Goal: Obtain resource: Download file/media

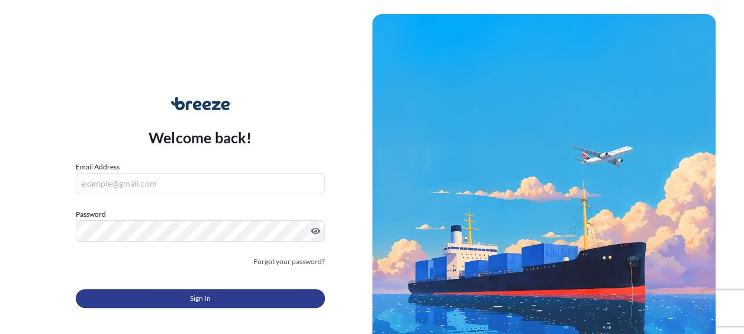
type input "[EMAIL_ADDRESS][DOMAIN_NAME]"
click at [199, 299] on span "Sign In" at bounding box center [200, 298] width 21 height 12
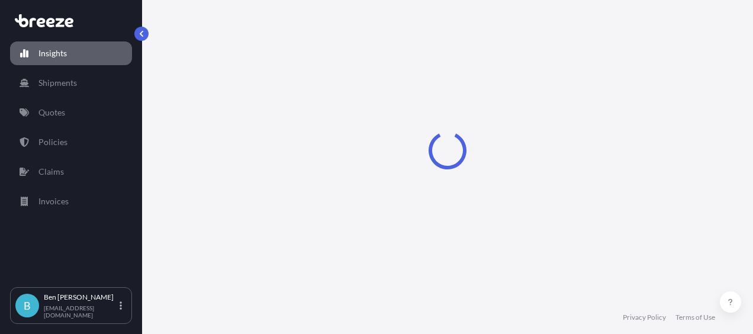
select select "2025"
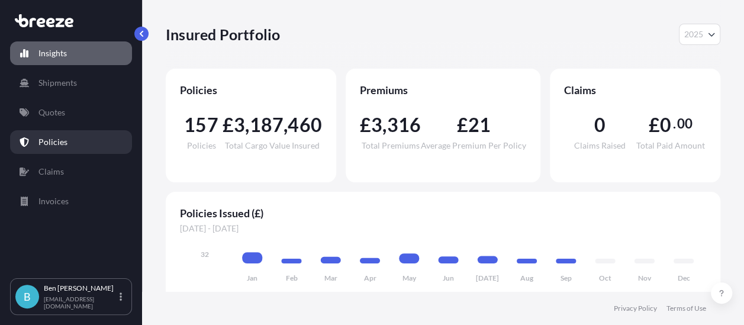
click at [58, 144] on p "Policies" at bounding box center [52, 142] width 29 height 12
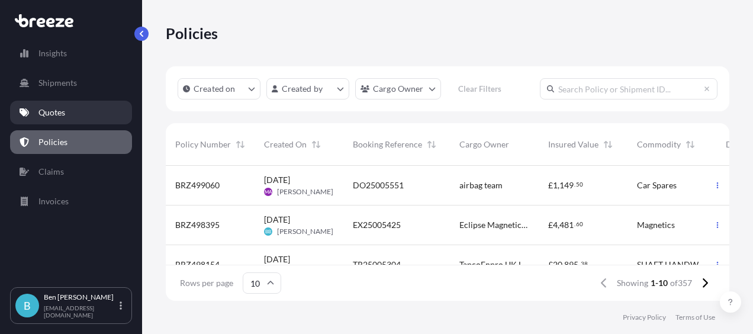
click at [56, 116] on p "Quotes" at bounding box center [51, 113] width 27 height 12
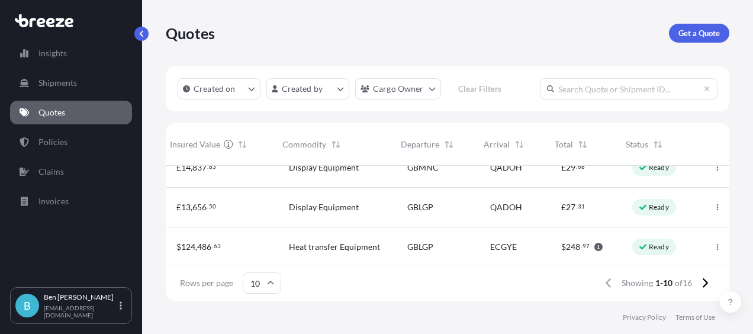
scroll to position [307, 348]
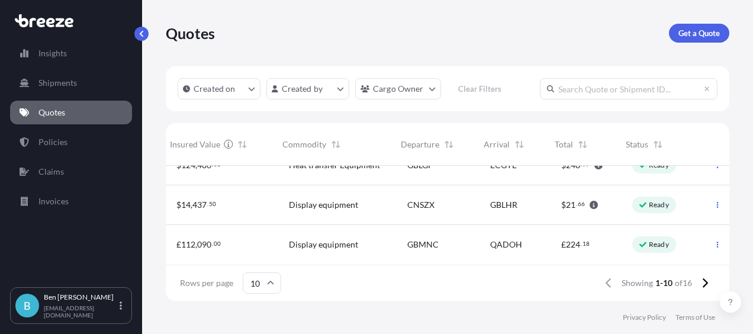
drag, startPoint x: 471, startPoint y: 255, endPoint x: 368, endPoint y: 258, distance: 103.1
click at [368, 258] on div "499088 [DATE] DS [PERSON_NAME] — Tamper Technologies Ltd $ 30 , 021 . 96 Tape G…" at bounding box center [448, 215] width 564 height 99
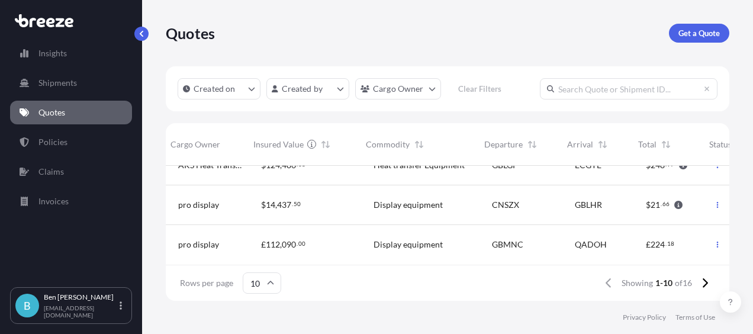
scroll to position [307, 351]
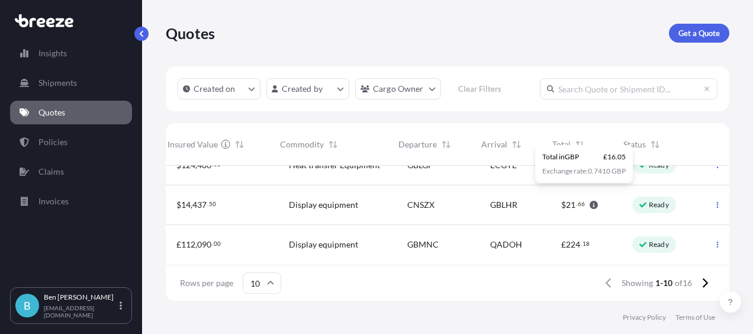
click at [525, 199] on div "GBLHR" at bounding box center [516, 205] width 52 height 12
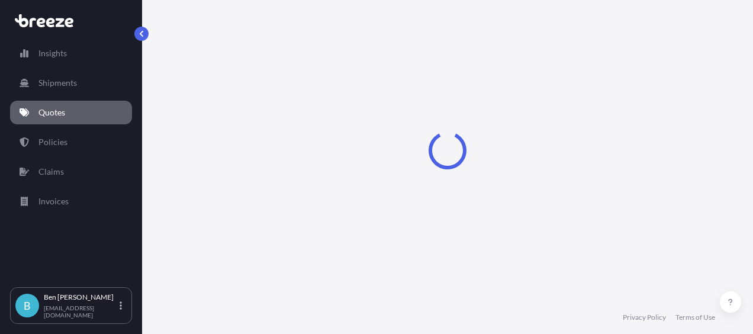
select select "Road"
select select "Air"
select select "Road"
select select "1"
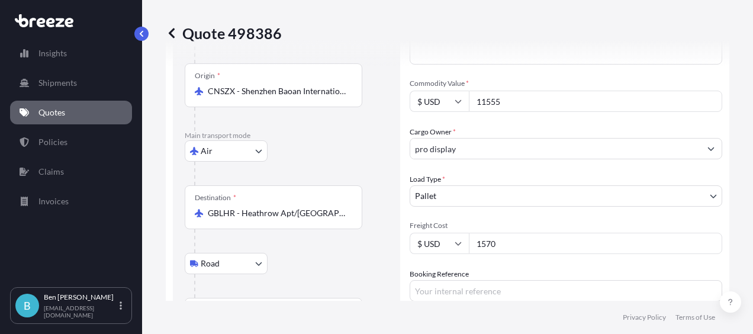
scroll to position [178, 0]
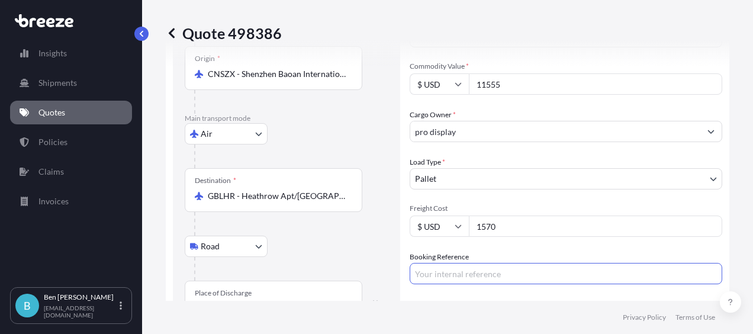
click at [488, 275] on input "Booking Reference" at bounding box center [566, 273] width 313 height 21
type input "i"
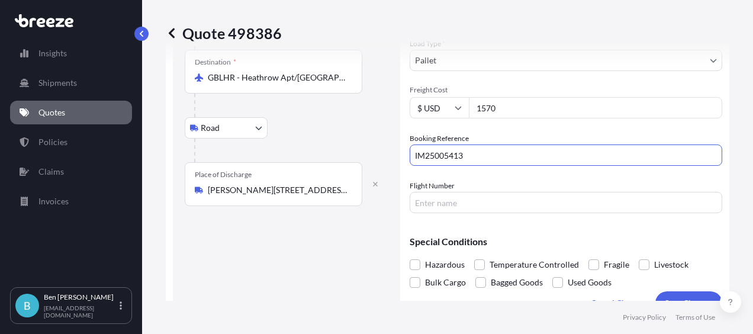
type input "IM25005413"
click at [433, 204] on input "Flight Number" at bounding box center [566, 202] width 313 height 21
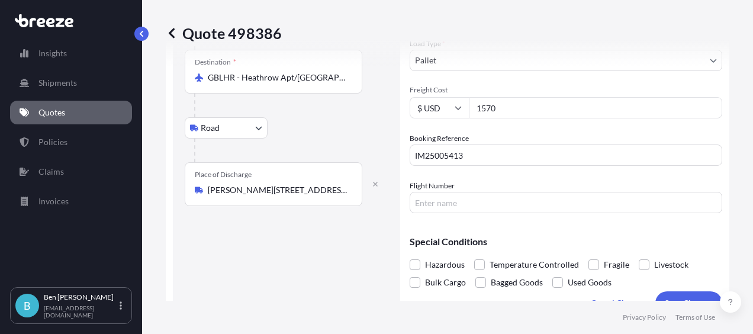
click at [507, 205] on input "Flight Number" at bounding box center [566, 202] width 313 height 21
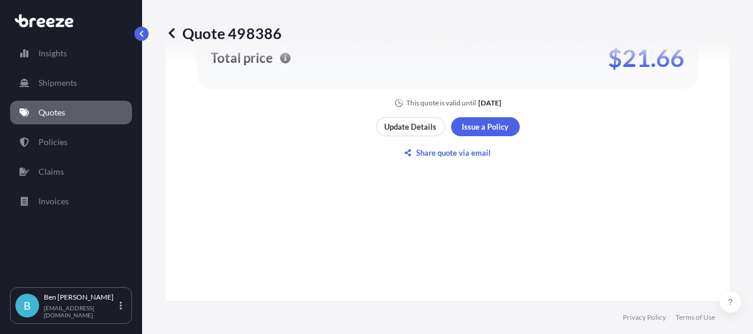
scroll to position [1066, 0]
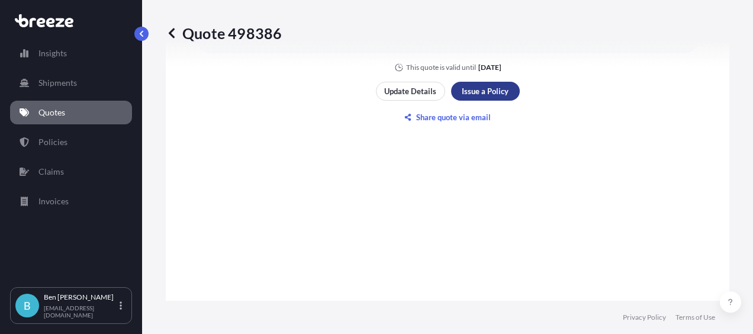
type input "03179"
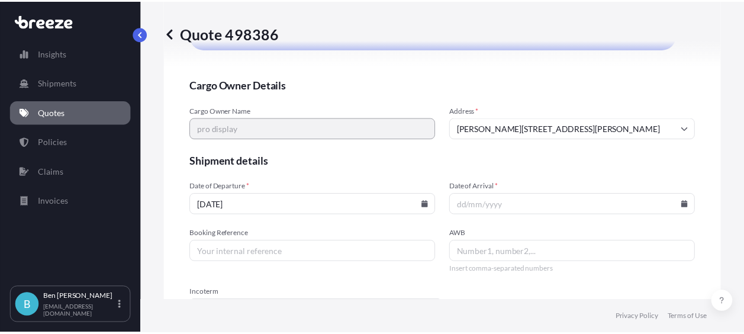
scroll to position [2530, 0]
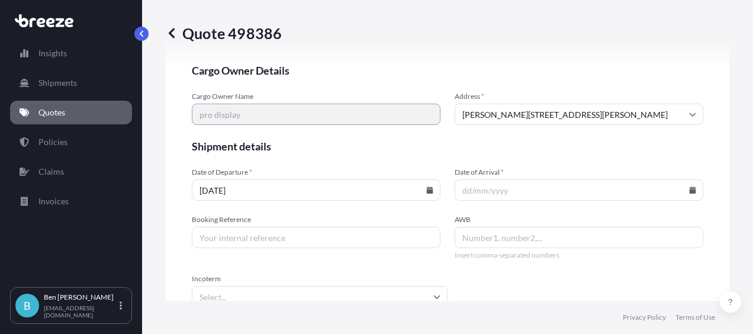
click at [426, 186] on icon at bounding box center [429, 189] width 7 height 7
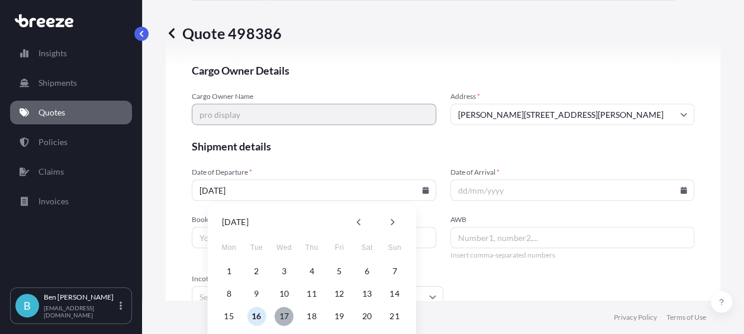
click at [287, 319] on button "17" at bounding box center [284, 316] width 19 height 19
type input "[DATE]"
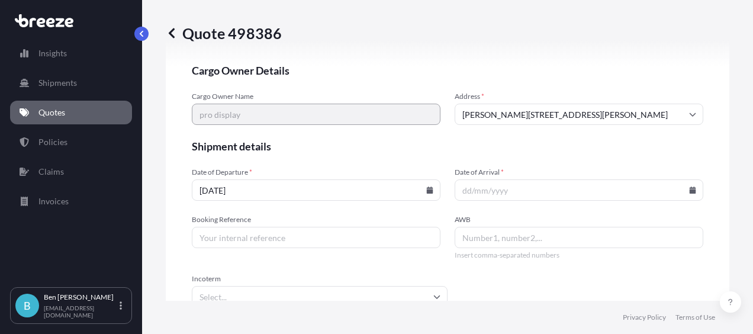
click at [478, 185] on input "Date of Arrival *" at bounding box center [579, 189] width 249 height 21
click at [690, 188] on icon at bounding box center [693, 189] width 7 height 7
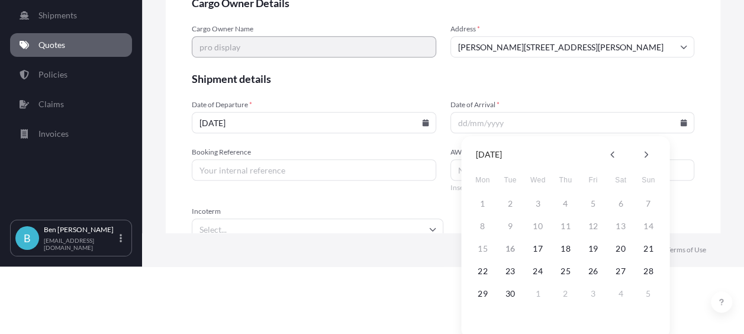
scroll to position [77, 0]
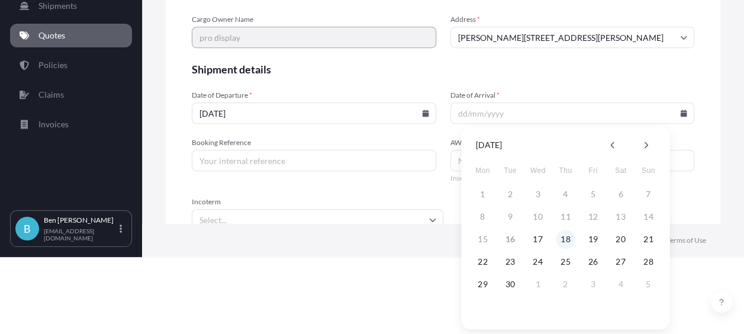
click at [569, 239] on button "18" at bounding box center [565, 239] width 19 height 19
type input "[DATE]"
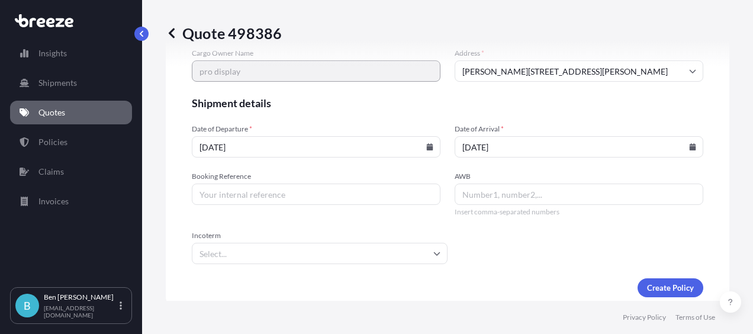
scroll to position [2584, 0]
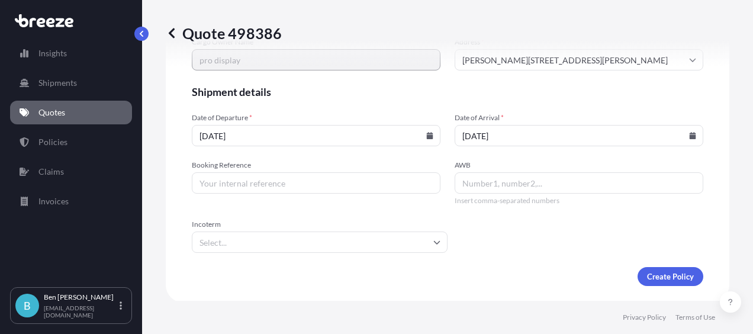
click at [365, 183] on input "Booking Reference" at bounding box center [316, 182] width 249 height 21
type input "IM25005413"
click at [477, 180] on input "AWB" at bounding box center [579, 182] width 249 height 21
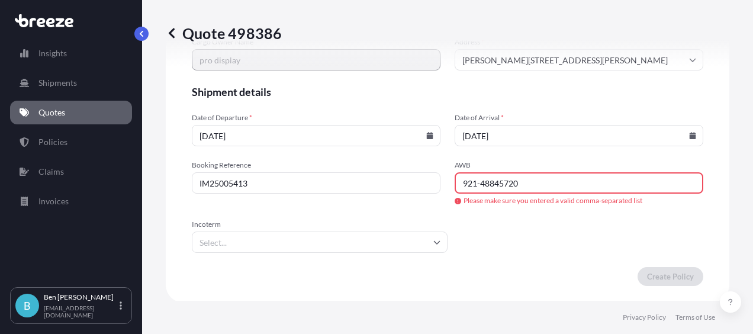
type input "921-48845720"
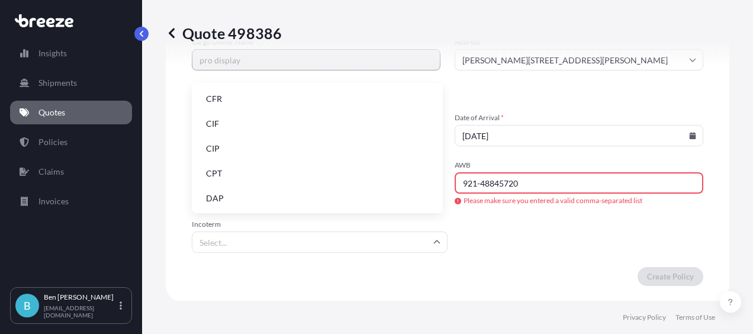
click at [363, 239] on input "Incoterm" at bounding box center [320, 241] width 256 height 21
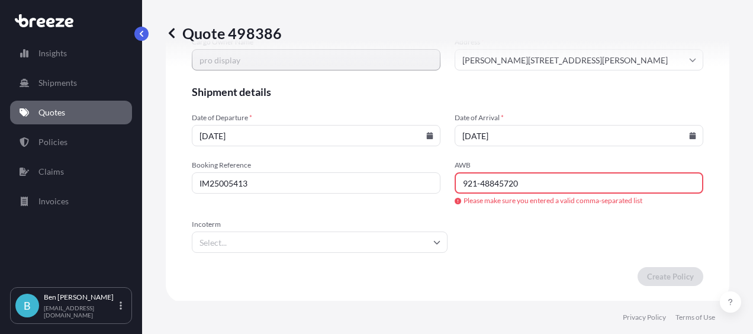
click at [254, 237] on input "Incoterm" at bounding box center [320, 241] width 256 height 21
type input "EXW"
click at [217, 273] on li "EXW" at bounding box center [318, 271] width 242 height 22
click at [477, 182] on input "921-48845720" at bounding box center [579, 182] width 249 height 21
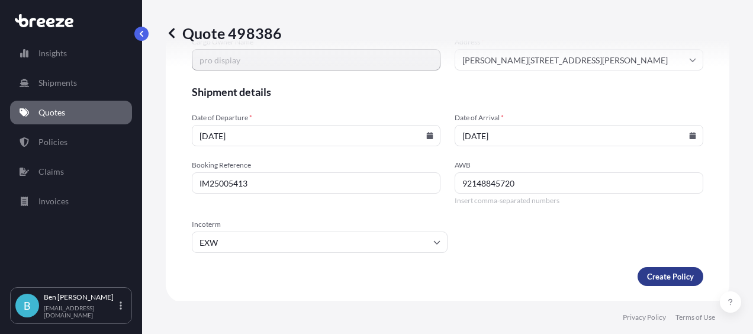
type input "92148845720"
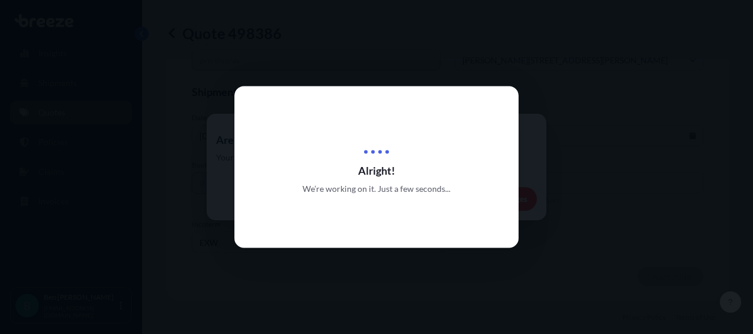
click at [376, 123] on div "Alright! We’re working on it. Just a few seconds..." at bounding box center [376, 167] width 284 height 162
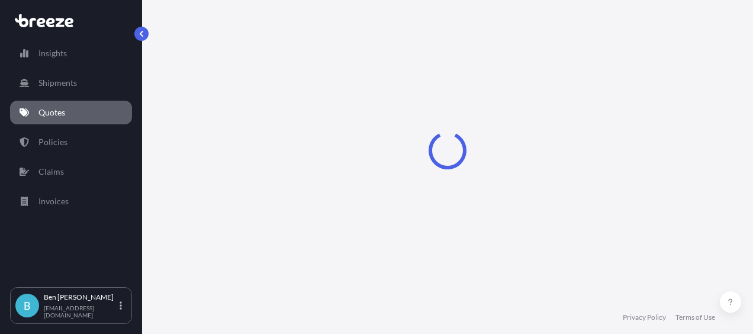
select select "Road"
select select "Air"
select select "Road"
select select "1"
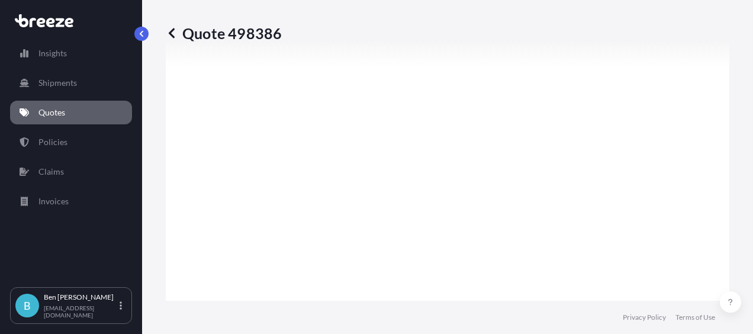
scroll to position [1234, 0]
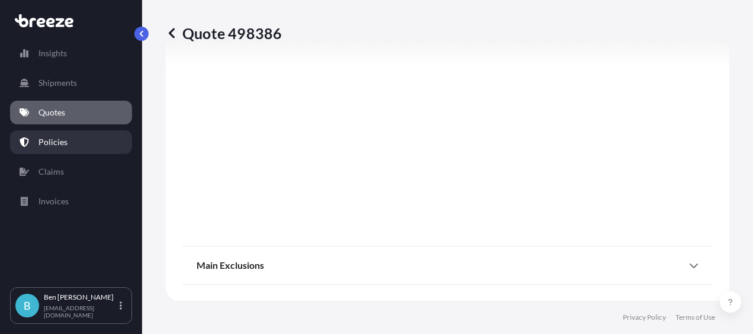
click at [47, 144] on p "Policies" at bounding box center [52, 142] width 29 height 12
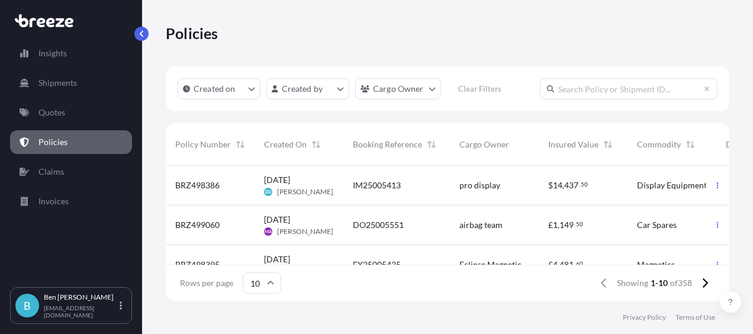
click at [200, 178] on div "BRZ498386" at bounding box center [210, 186] width 89 height 40
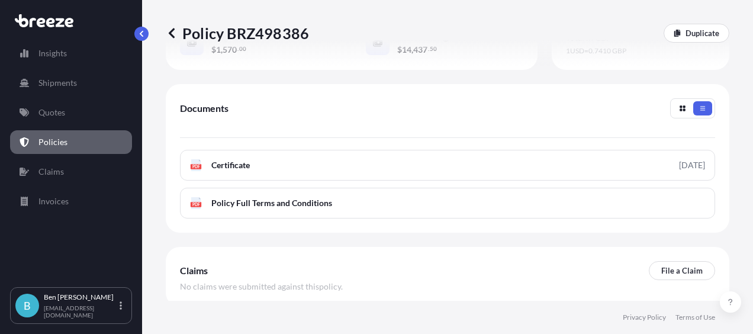
scroll to position [529, 0]
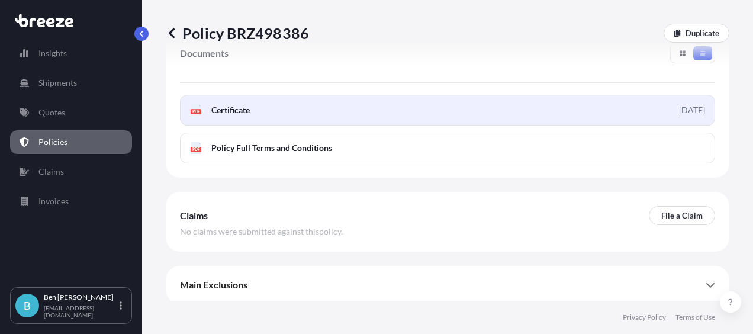
click at [452, 107] on link "PDF Certificate 2025-09-16" at bounding box center [447, 110] width 535 height 31
